Goal: Check status: Check status

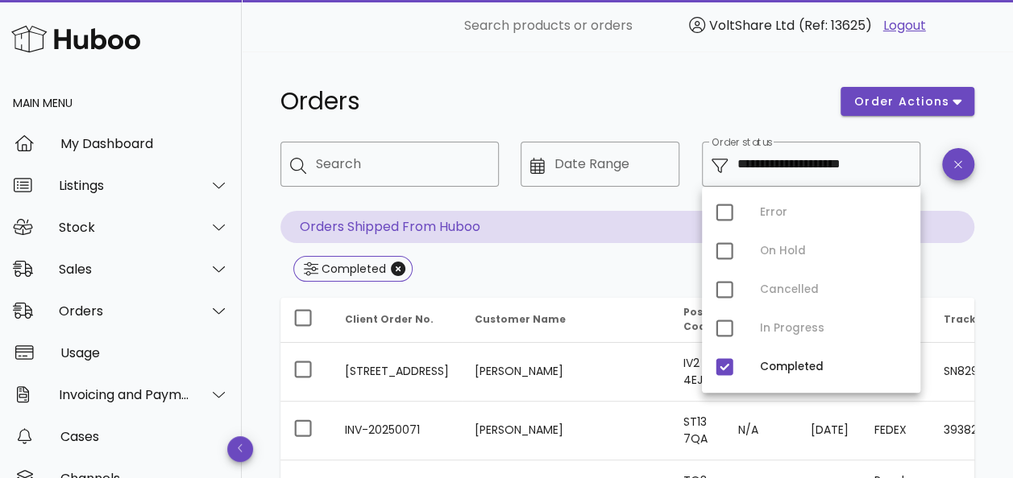
click at [702, 81] on div "Orders" at bounding box center [551, 101] width 560 height 48
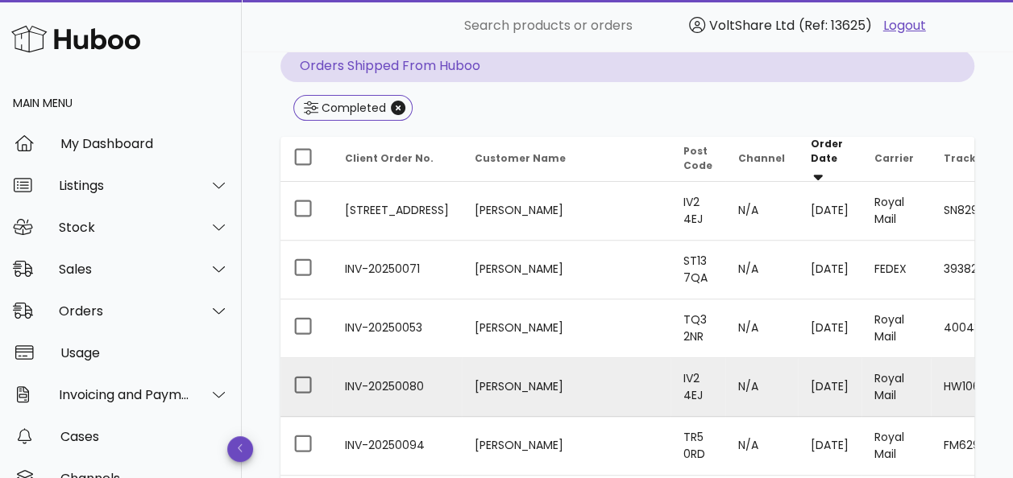
scroll to position [242, 0]
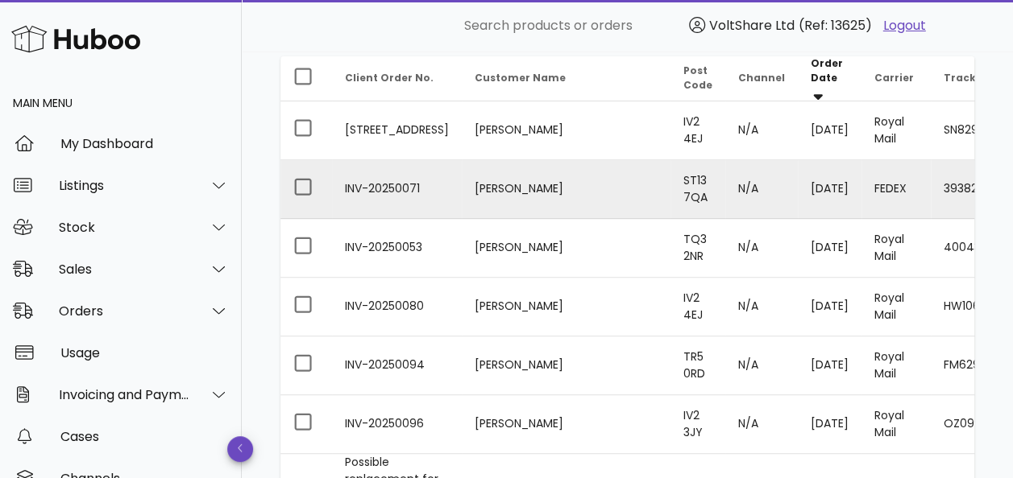
click at [930, 182] on td "393826763994" at bounding box center [1014, 189] width 168 height 59
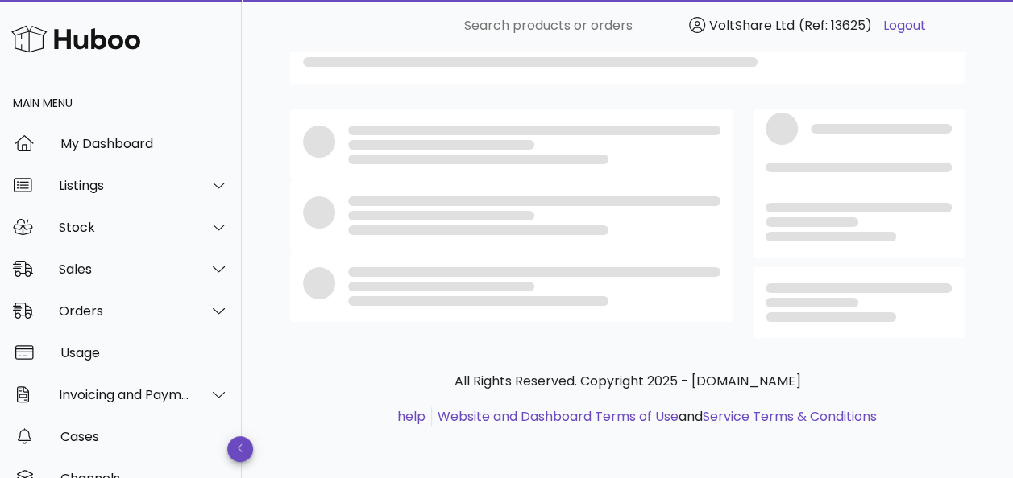
scroll to position [242, 0]
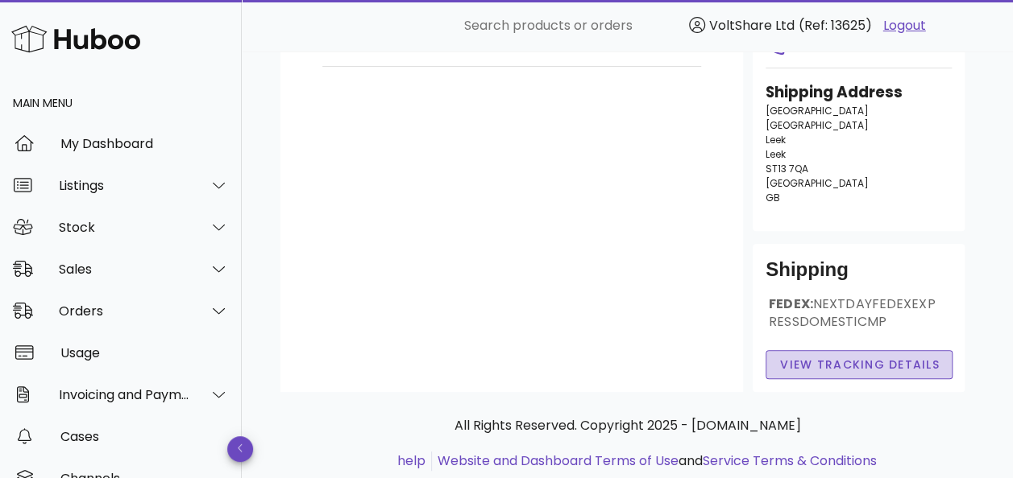
click at [829, 374] on span "View Tracking details" at bounding box center [859, 365] width 160 height 17
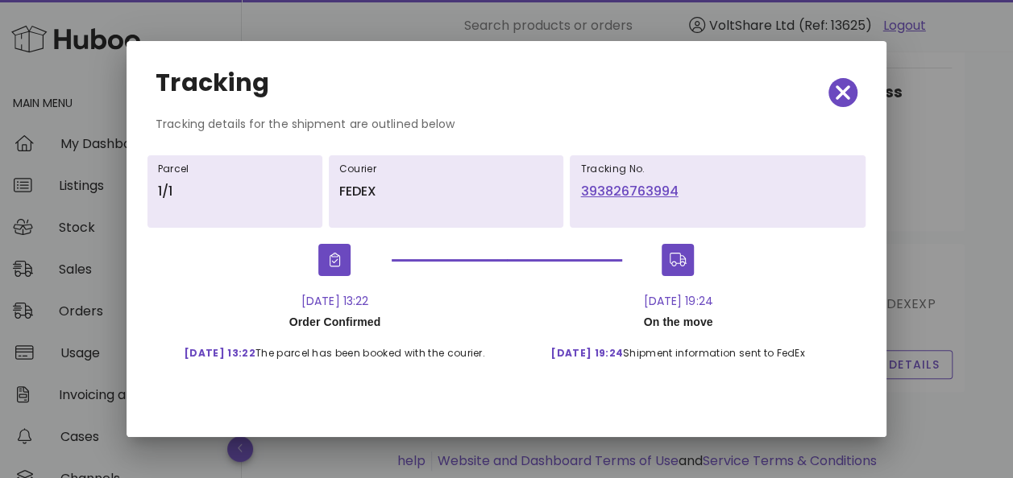
click at [611, 193] on link "393826763994" at bounding box center [717, 191] width 275 height 19
drag, startPoint x: 843, startPoint y: 92, endPoint x: 452, endPoint y: 44, distance: 393.6
click at [843, 92] on icon "button" at bounding box center [842, 92] width 14 height 14
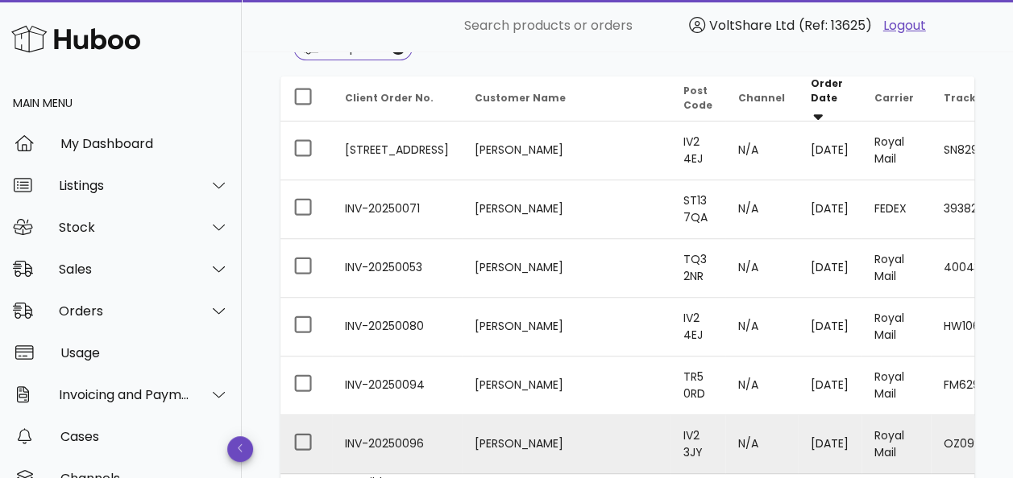
scroll to position [242, 0]
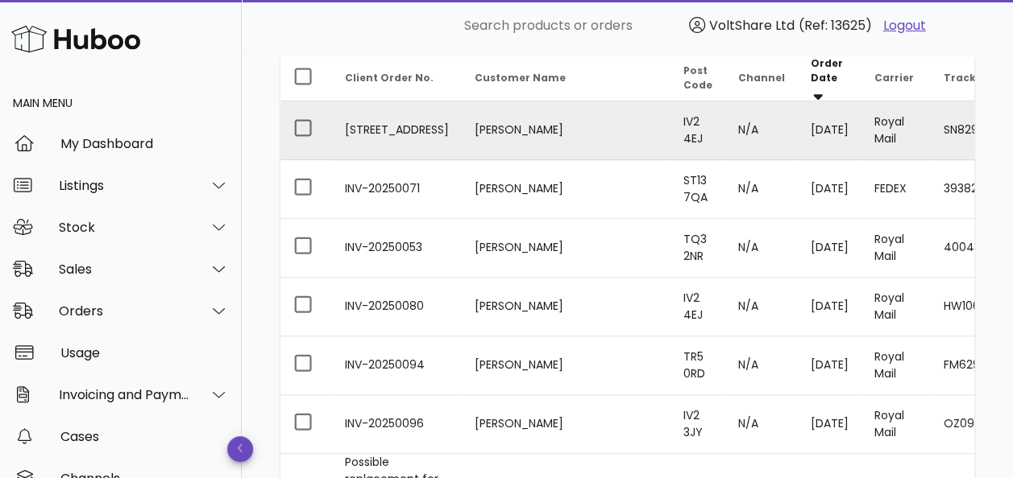
click at [470, 128] on td "[PERSON_NAME]" at bounding box center [566, 130] width 209 height 59
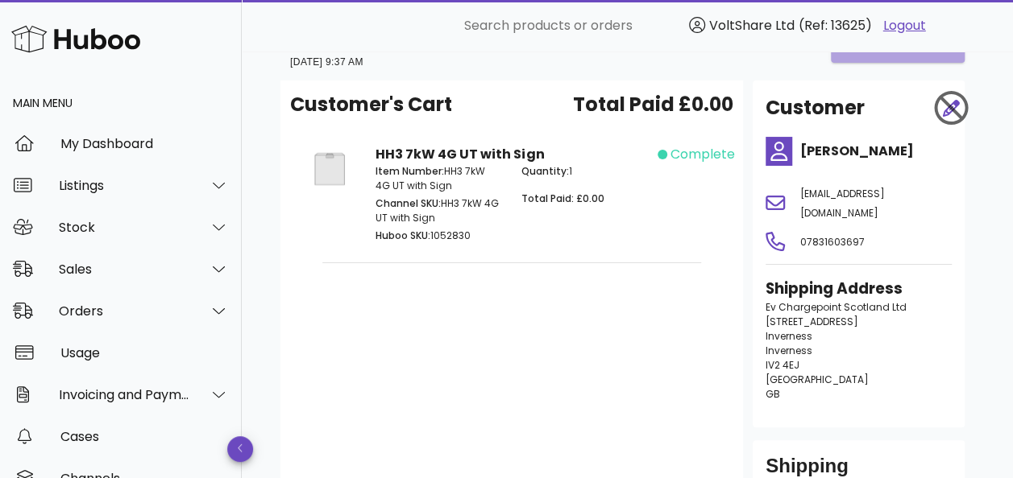
scroll to position [242, 0]
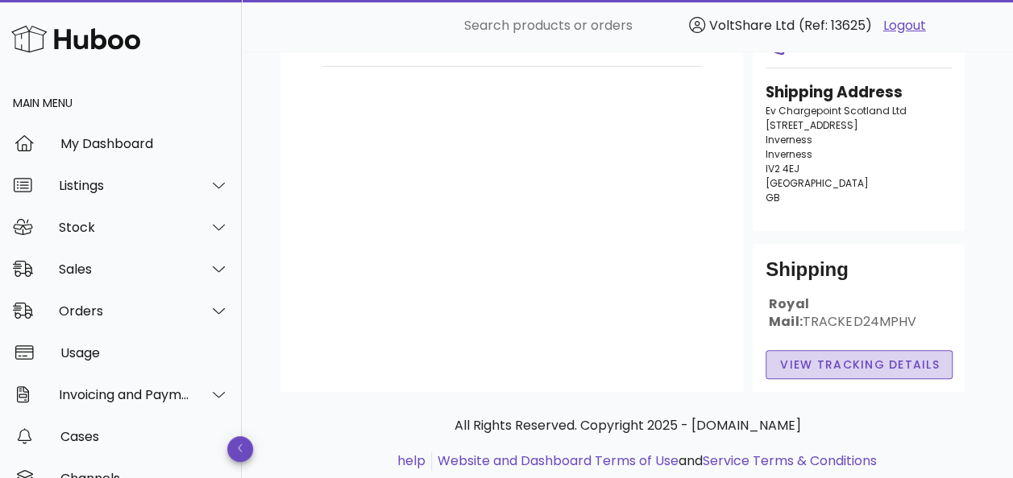
click at [868, 374] on span "View Tracking details" at bounding box center [859, 365] width 160 height 17
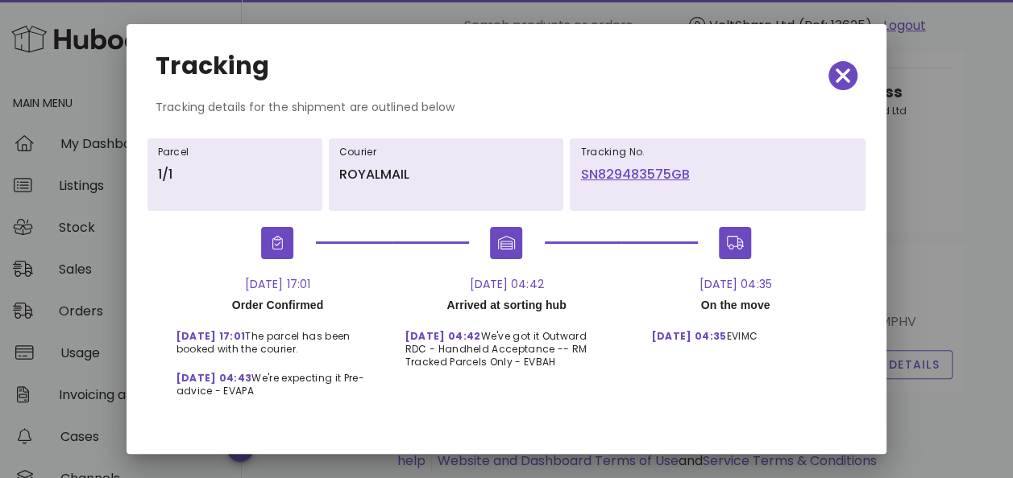
click at [627, 177] on link "SN829483575GB" at bounding box center [717, 174] width 275 height 19
click at [828, 69] on span "button" at bounding box center [842, 75] width 29 height 23
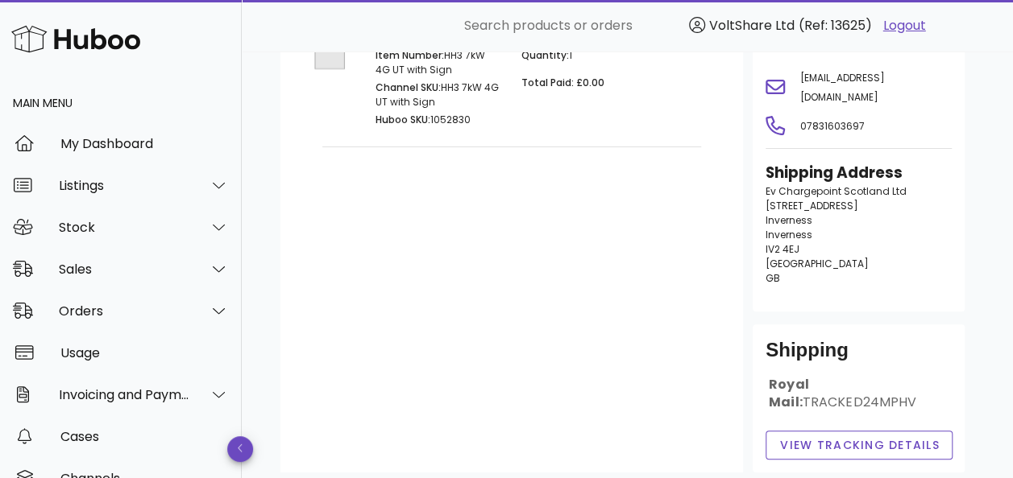
scroll to position [0, 0]
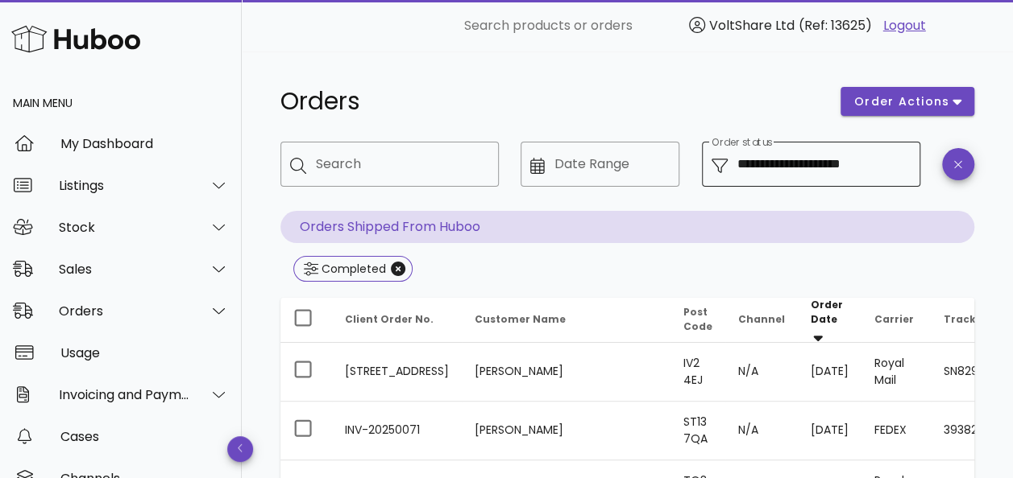
click at [755, 172] on input "**********" at bounding box center [823, 164] width 173 height 26
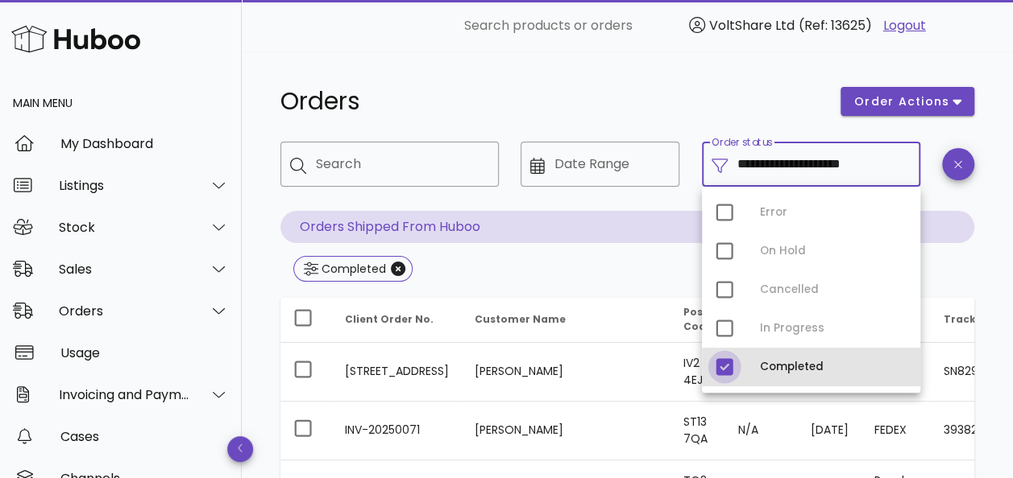
click at [730, 372] on div at bounding box center [723, 367] width 27 height 27
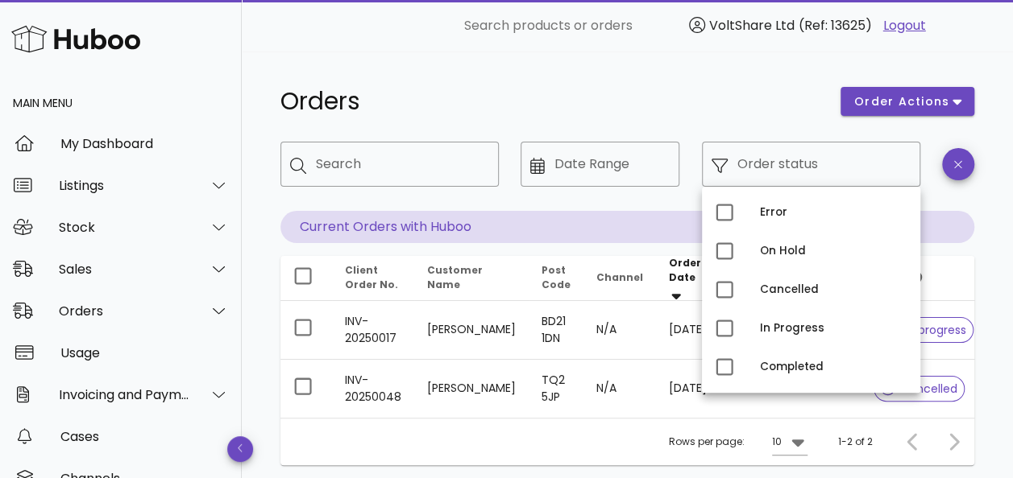
click at [641, 89] on h1 "Orders" at bounding box center [550, 101] width 540 height 29
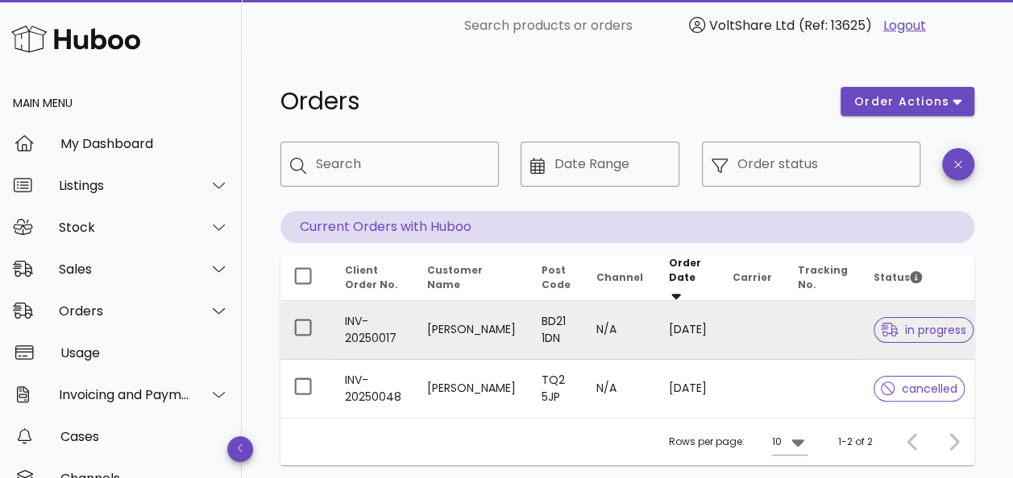
click at [427, 323] on td "[PERSON_NAME]" at bounding box center [471, 330] width 114 height 59
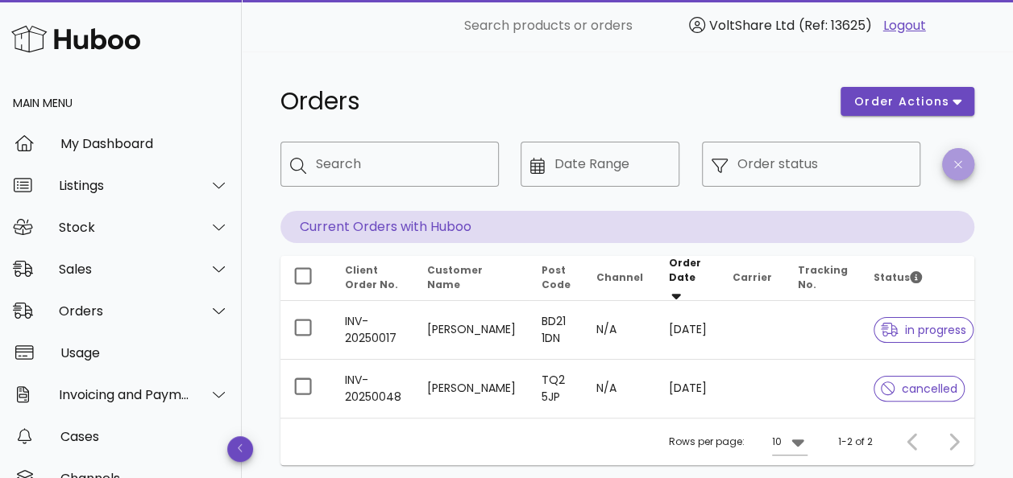
click at [950, 168] on span "button" at bounding box center [958, 165] width 32 height 12
click at [957, 167] on icon "button" at bounding box center [957, 165] width 7 height 12
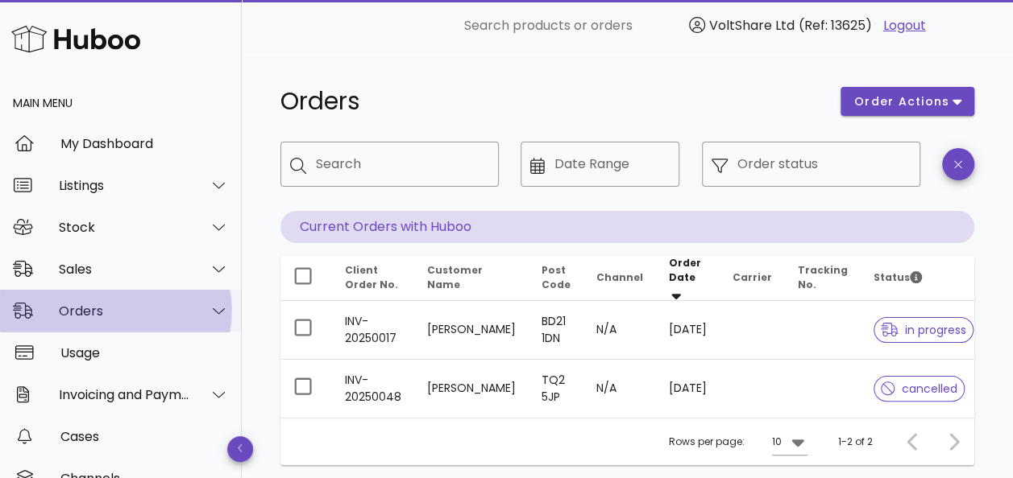
click at [213, 317] on icon at bounding box center [219, 311] width 12 height 14
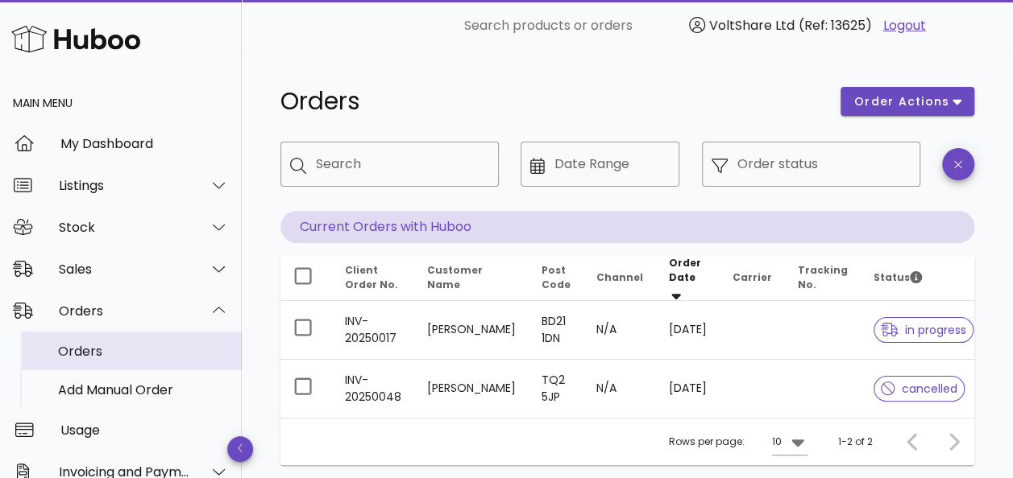
click at [127, 350] on div "Orders" at bounding box center [143, 351] width 171 height 15
